Goal: Task Accomplishment & Management: Manage account settings

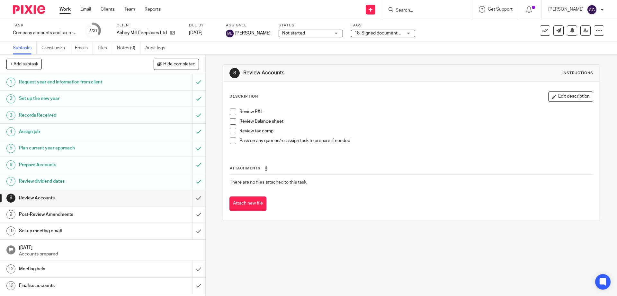
click at [426, 11] on input "Search" at bounding box center [424, 11] width 58 height 6
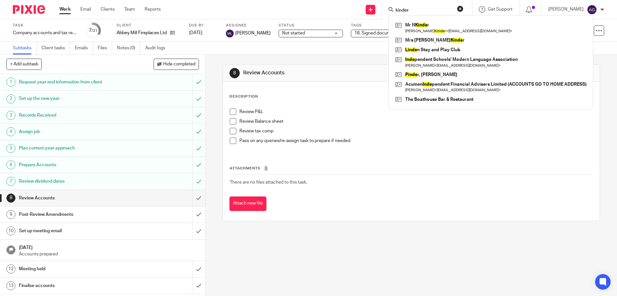
type input "kinder"
click button "submit" at bounding box center [0, 0] width 0 height 0
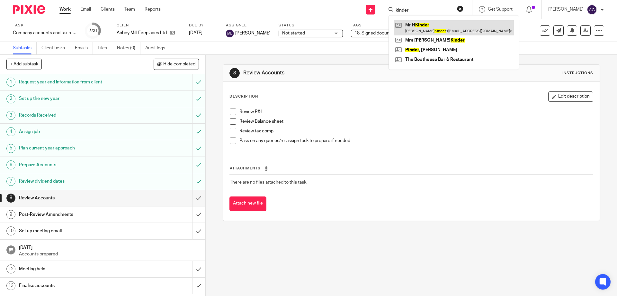
click at [429, 25] on link at bounding box center [454, 27] width 120 height 15
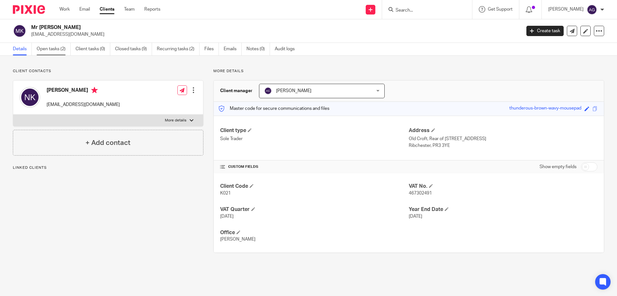
click at [56, 52] on link "Open tasks (2)" at bounding box center [54, 49] width 34 height 13
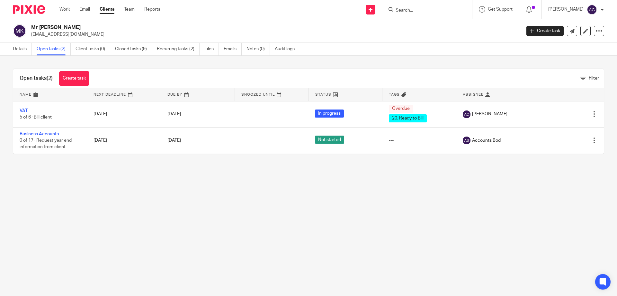
click at [435, 7] on form at bounding box center [429, 9] width 69 height 8
click at [428, 11] on input "Search" at bounding box center [424, 11] width 58 height 6
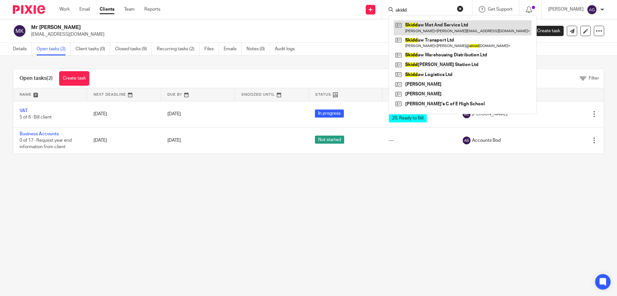
type input "skidd"
click at [425, 29] on link at bounding box center [463, 27] width 138 height 15
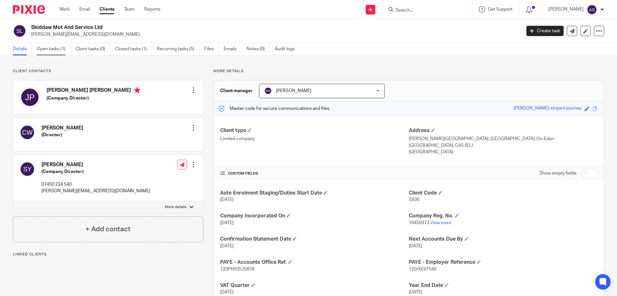
click at [59, 50] on link "Open tasks (1)" at bounding box center [54, 49] width 34 height 13
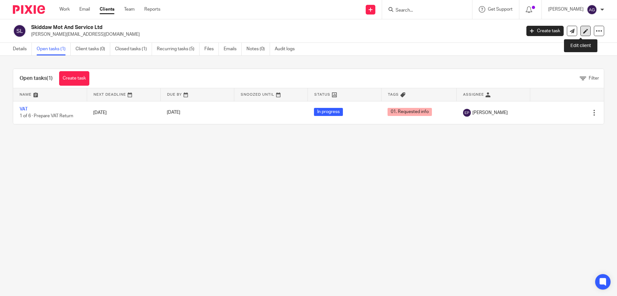
click at [584, 31] on icon at bounding box center [586, 31] width 5 height 5
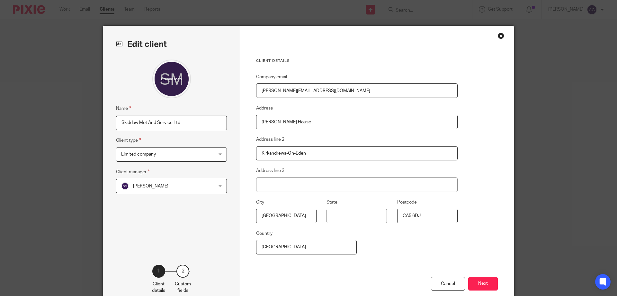
drag, startPoint x: 299, startPoint y: 123, endPoint x: 179, endPoint y: 121, distance: 120.0
click at [179, 121] on div "Edit client Name Skiddaw Mot And Service Ltd Client type Limited company Limite…" at bounding box center [308, 166] width 411 height 280
type input "Grearshill Road"
type input "Cumbria"
type input "CA3 0ET"
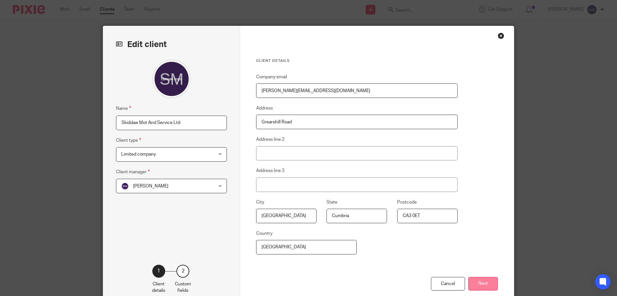
click at [485, 277] on button "Next" at bounding box center [484, 284] width 30 height 14
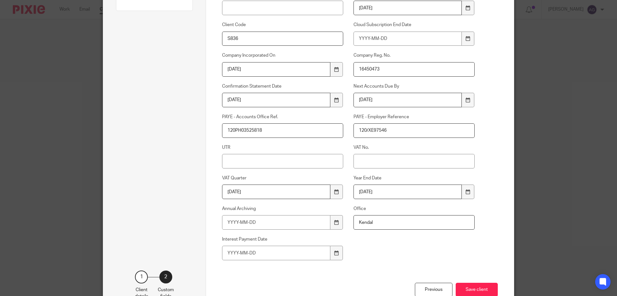
scroll to position [171, 0]
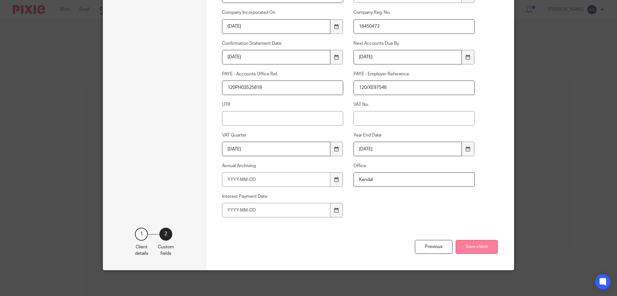
click at [479, 245] on button "Save client" at bounding box center [477, 247] width 42 height 14
